Goal: Find specific page/section: Find specific page/section

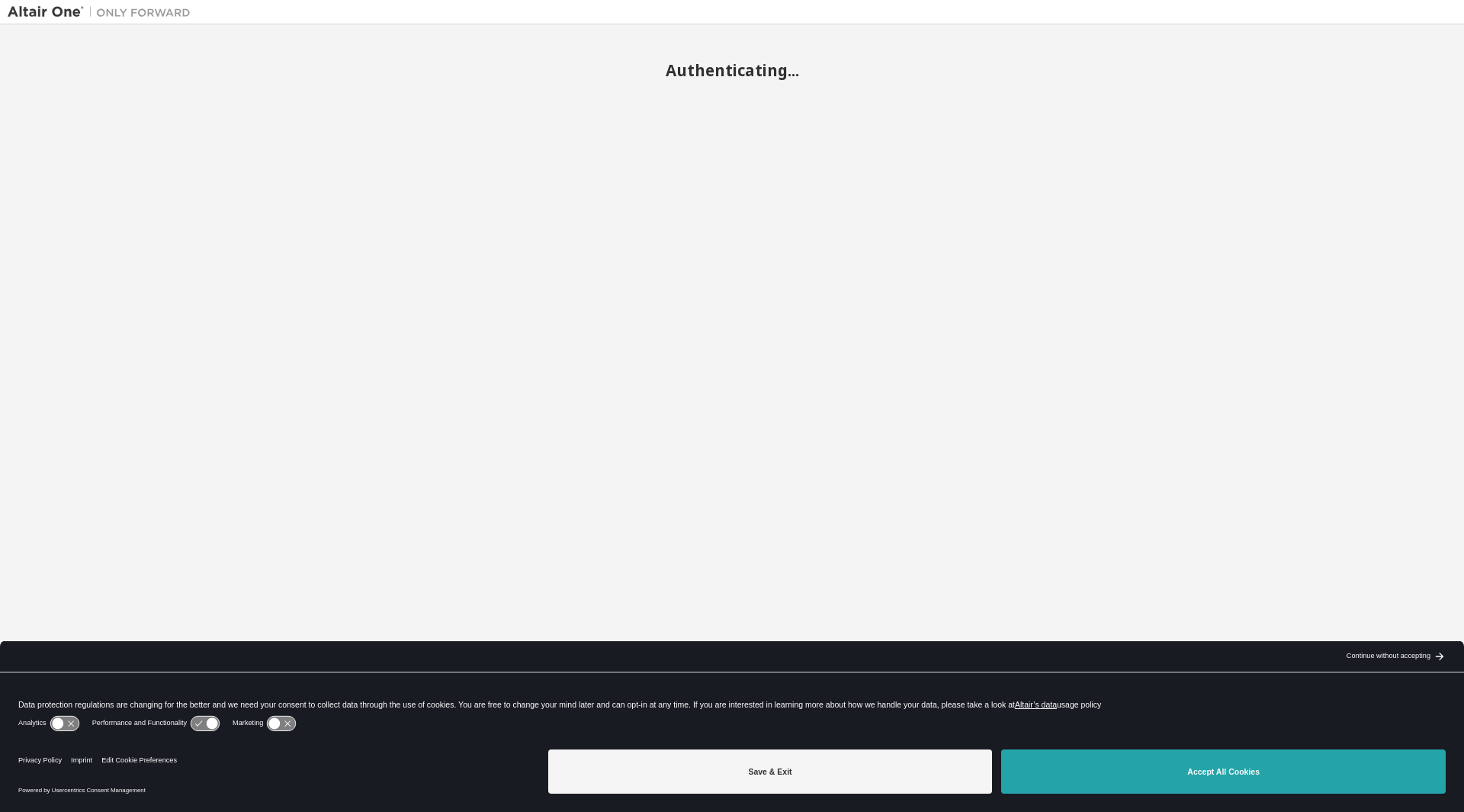
click at [1080, 775] on button "Accept All Cookies" at bounding box center [1223, 771] width 445 height 45
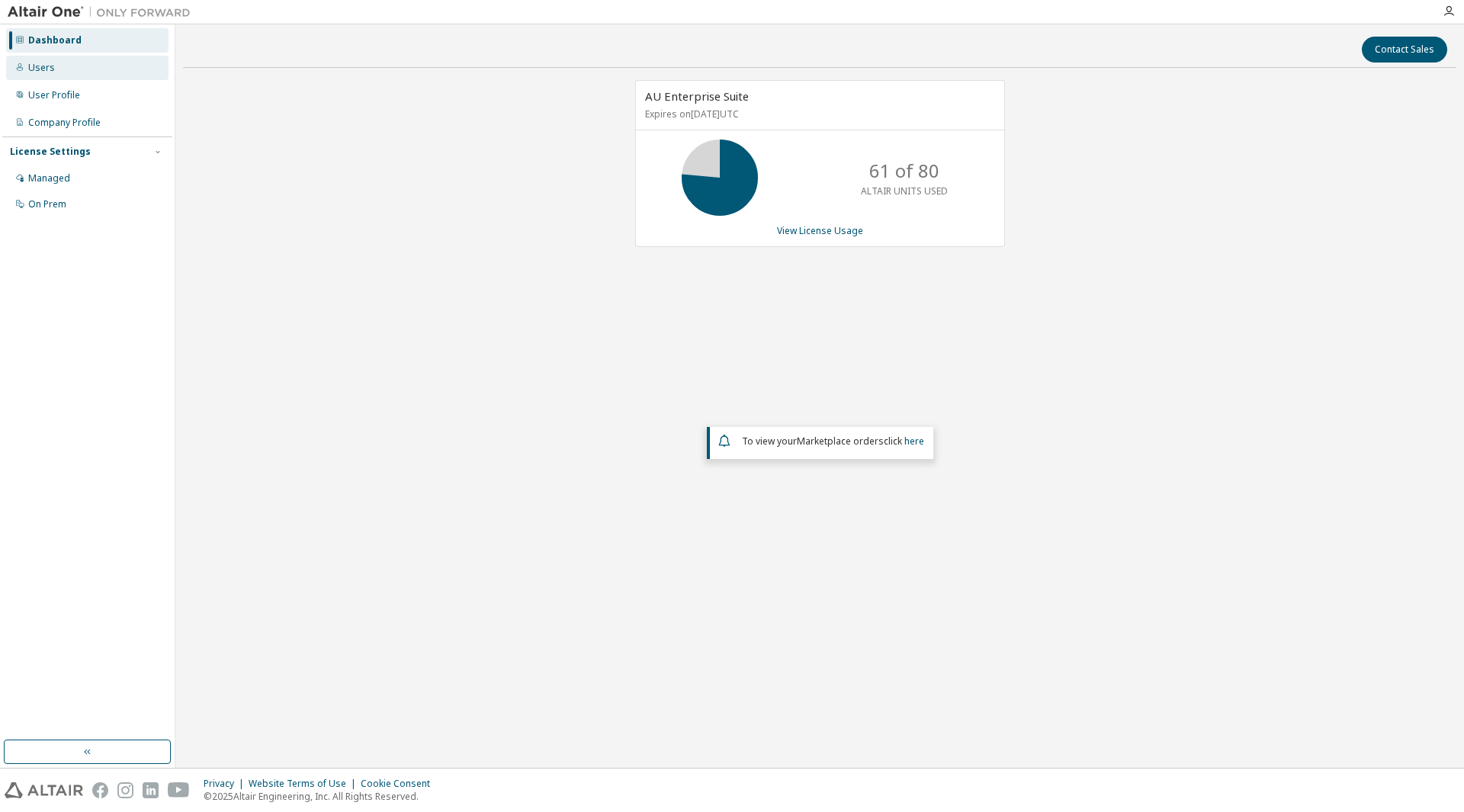
click at [42, 72] on div "Users" at bounding box center [41, 68] width 27 height 12
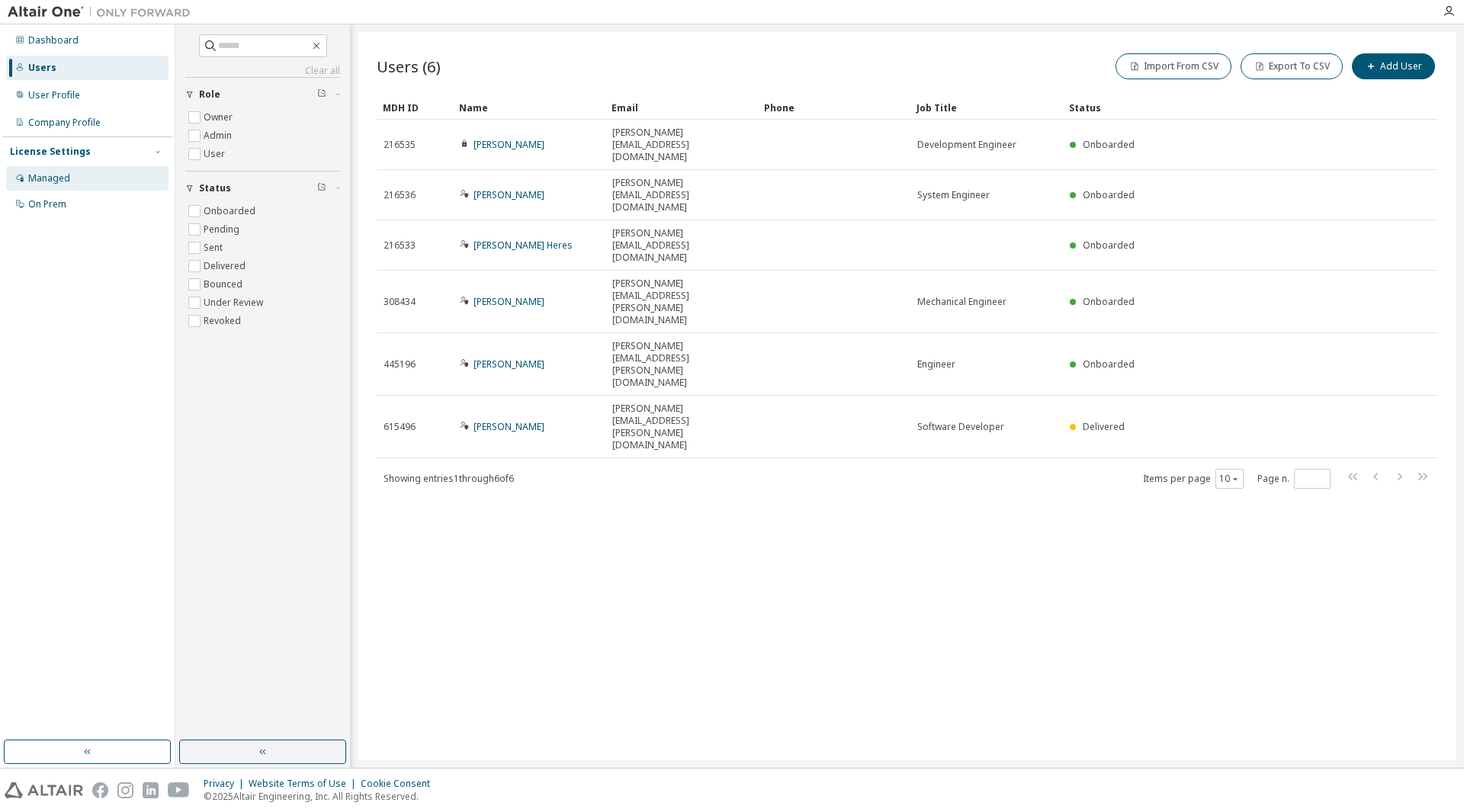
click at [52, 178] on div "Managed" at bounding box center [49, 178] width 42 height 12
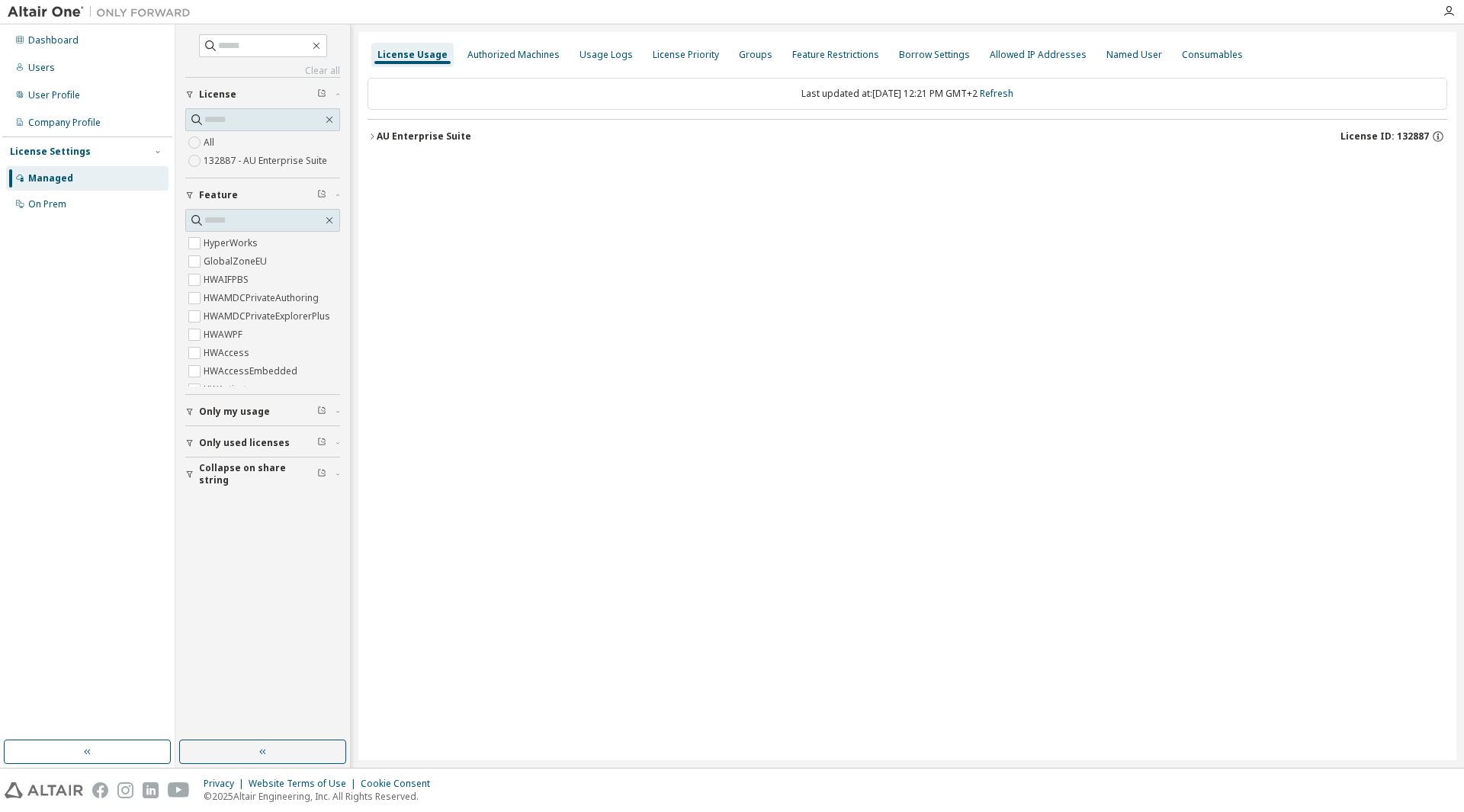
click at [372, 134] on icon "button" at bounding box center [372, 136] width 9 height 9
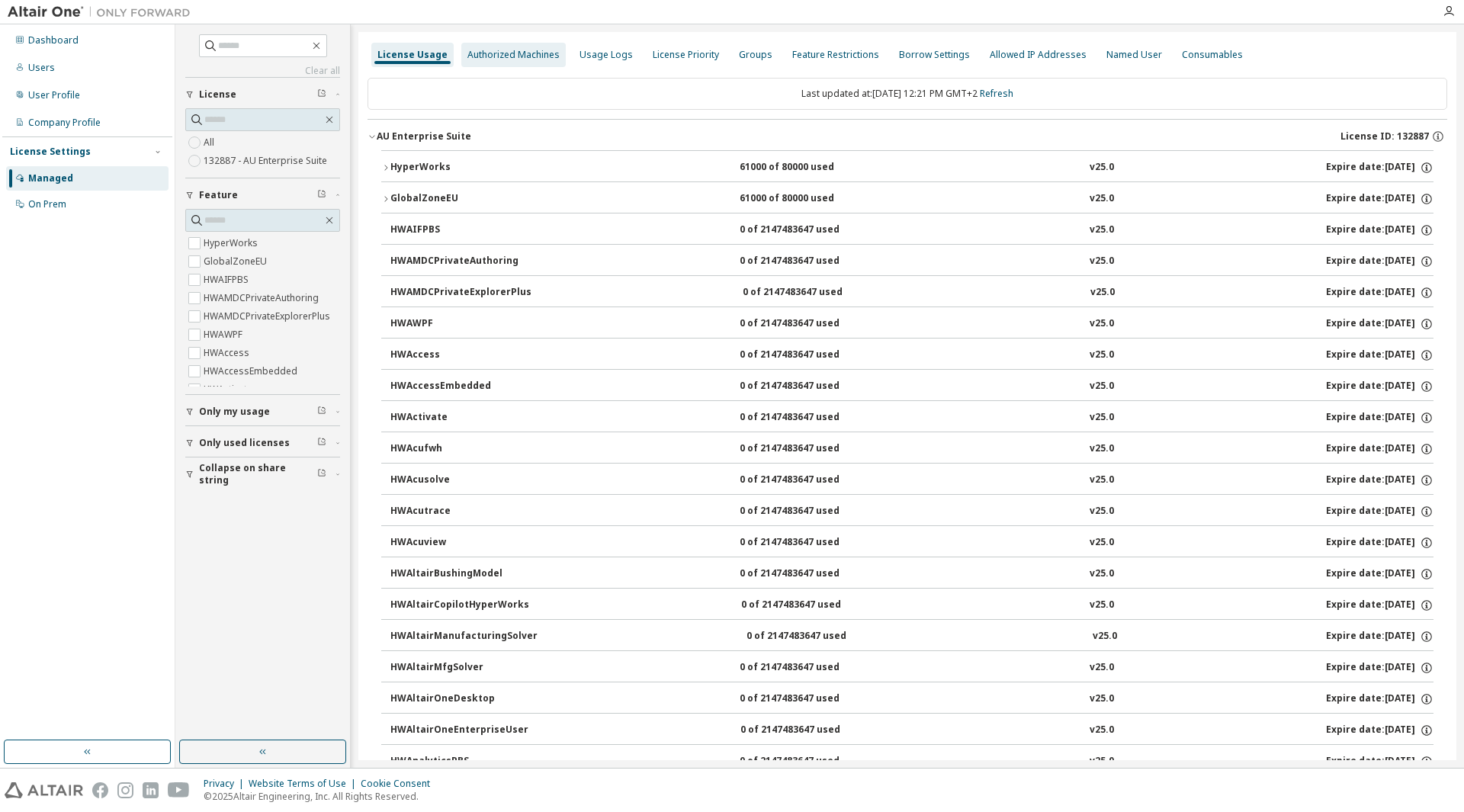
click at [480, 58] on div "Authorized Machines" at bounding box center [514, 55] width 93 height 12
